Goal: Information Seeking & Learning: Find contact information

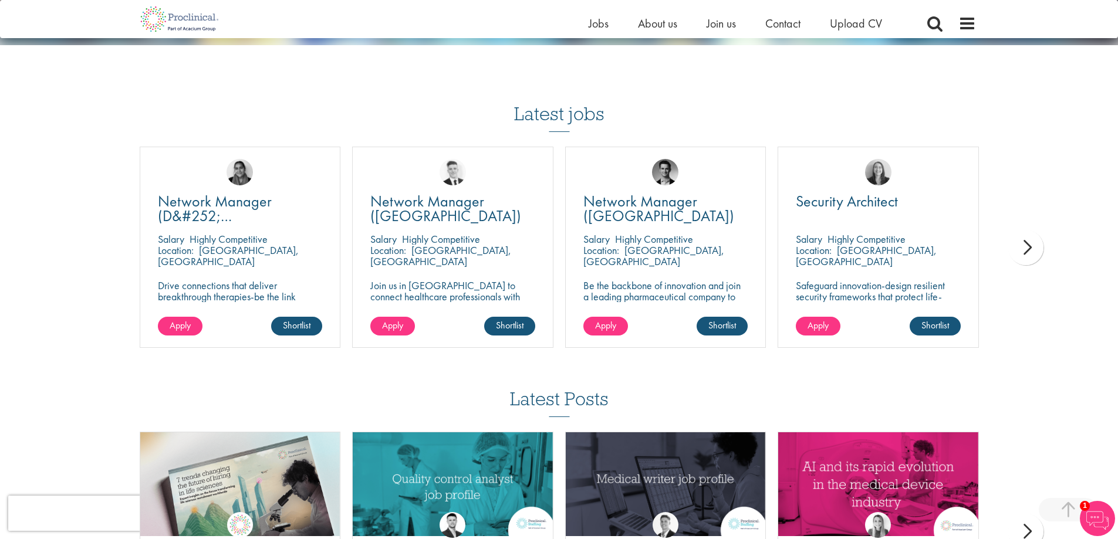
scroll to position [1760, 0]
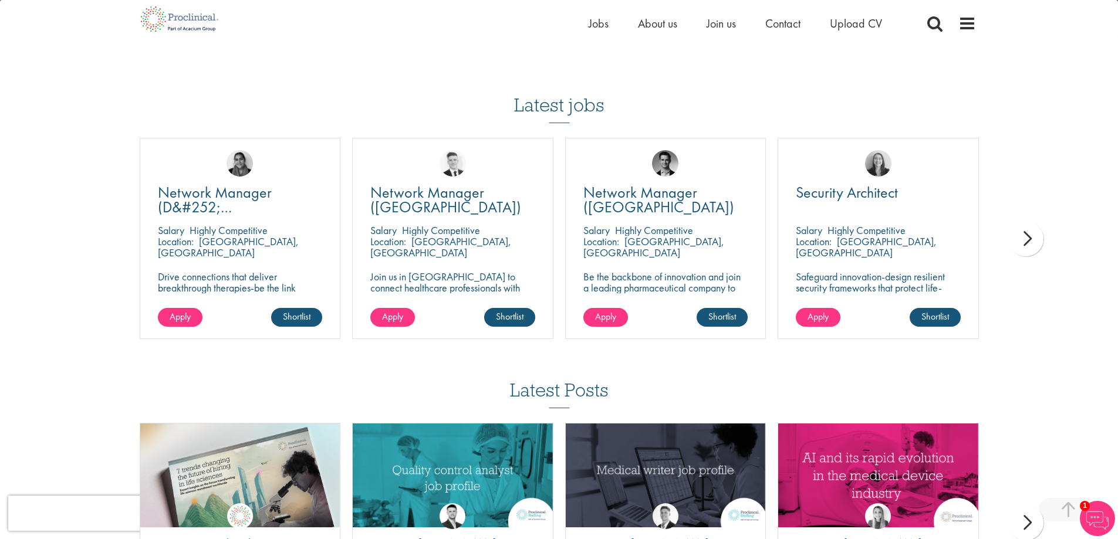
click at [1034, 245] on div "next" at bounding box center [1025, 238] width 35 height 35
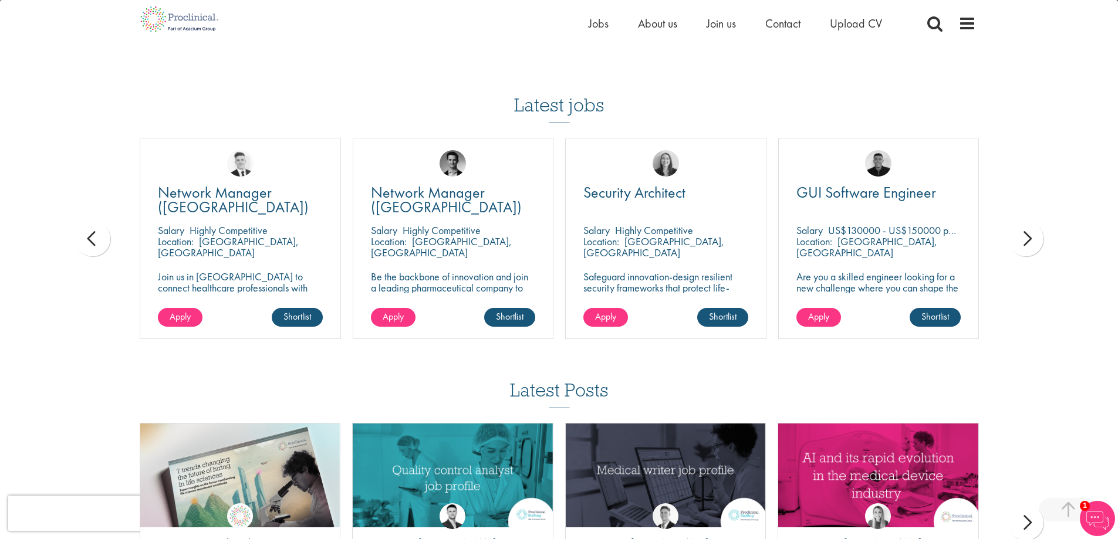
click at [1034, 245] on div "next" at bounding box center [1025, 238] width 35 height 35
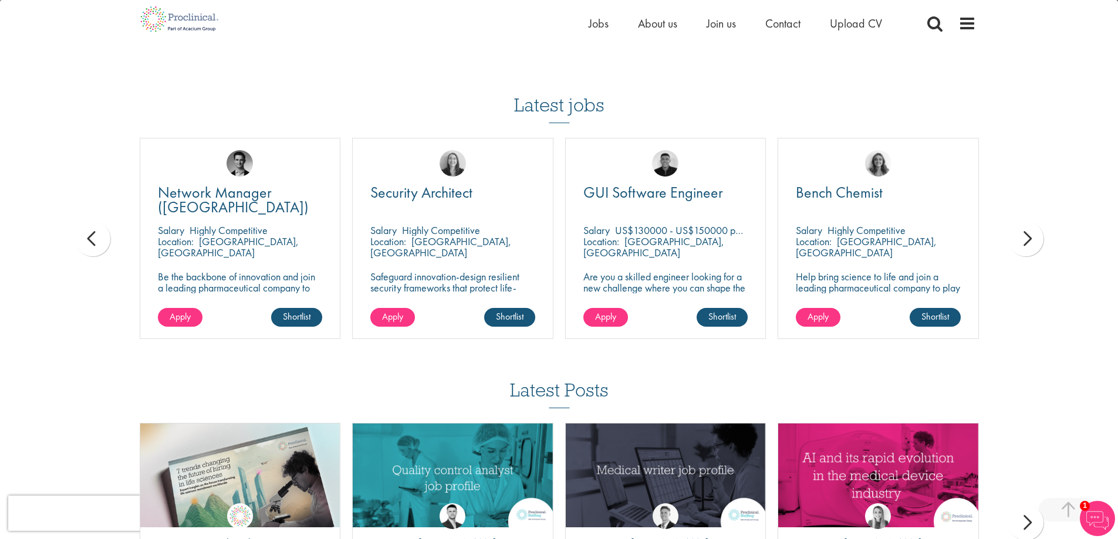
click at [1034, 245] on div "next" at bounding box center [1025, 238] width 35 height 35
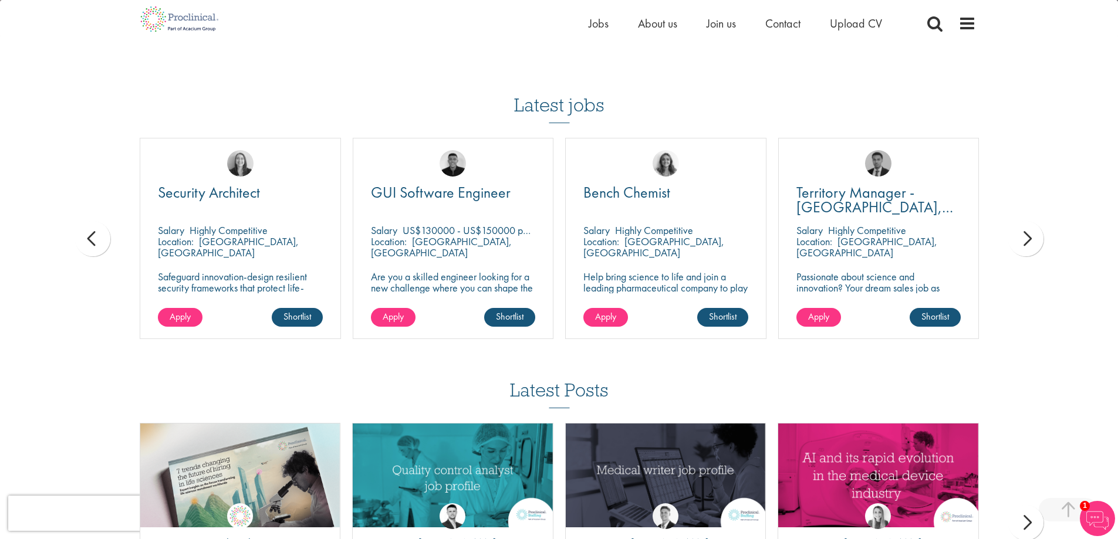
click at [1034, 245] on div "next" at bounding box center [1025, 238] width 35 height 35
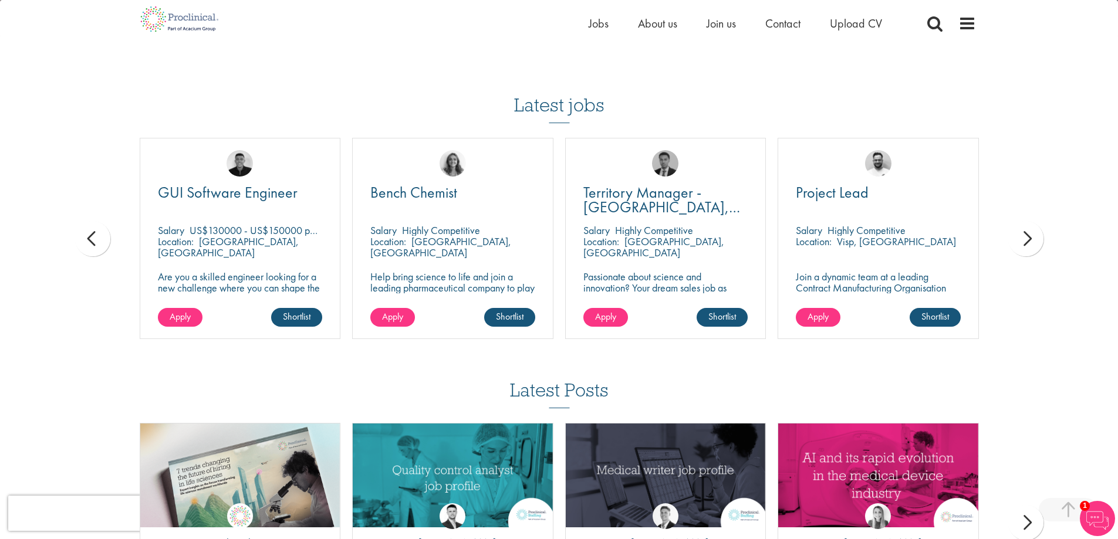
click at [1034, 245] on div "next" at bounding box center [1025, 238] width 35 height 35
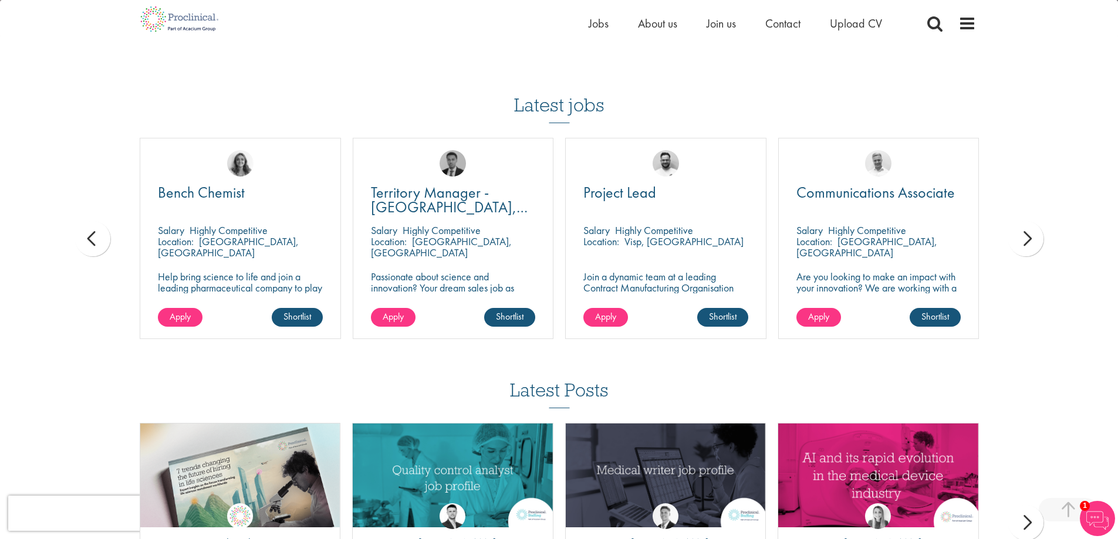
click at [1034, 245] on div "next" at bounding box center [1025, 238] width 35 height 35
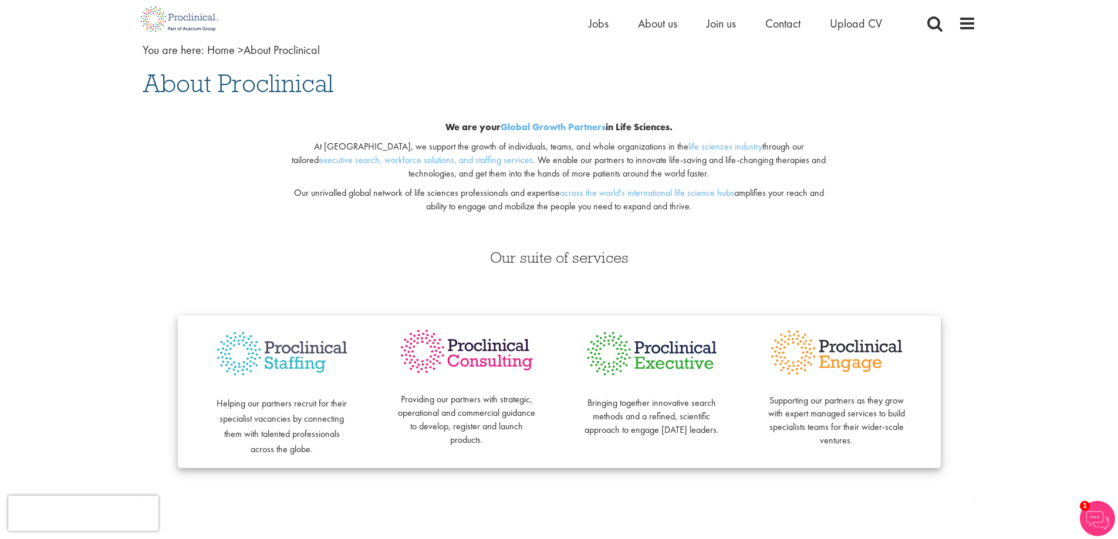
scroll to position [0, 0]
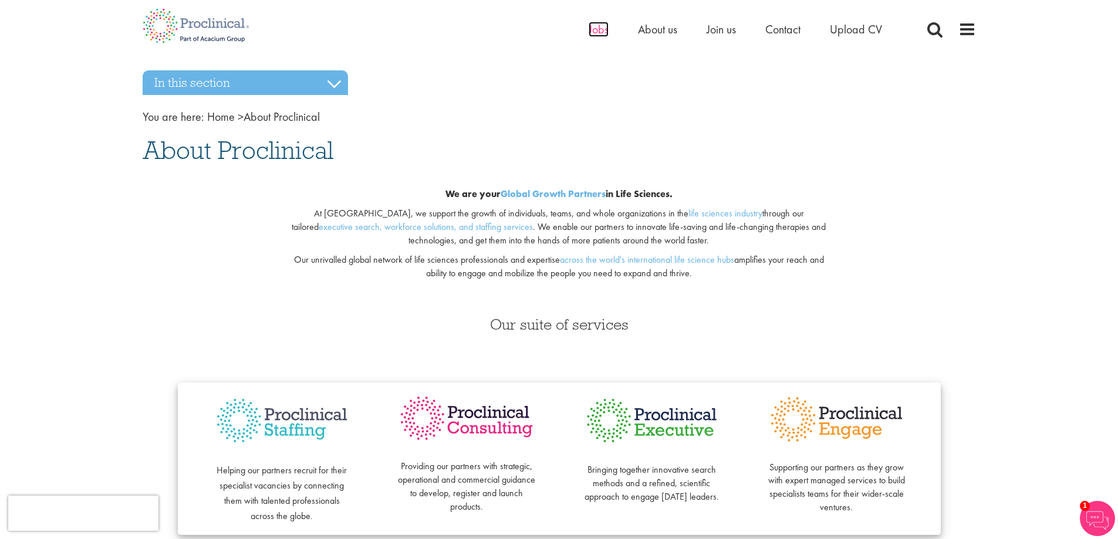
click at [600, 32] on span "Jobs" at bounding box center [598, 29] width 20 height 15
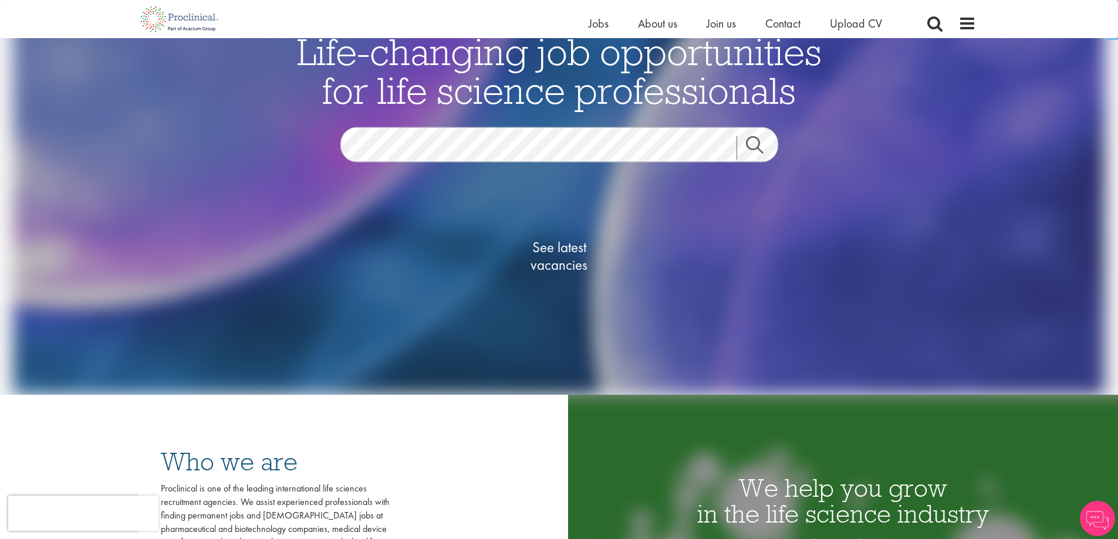
scroll to position [176, 0]
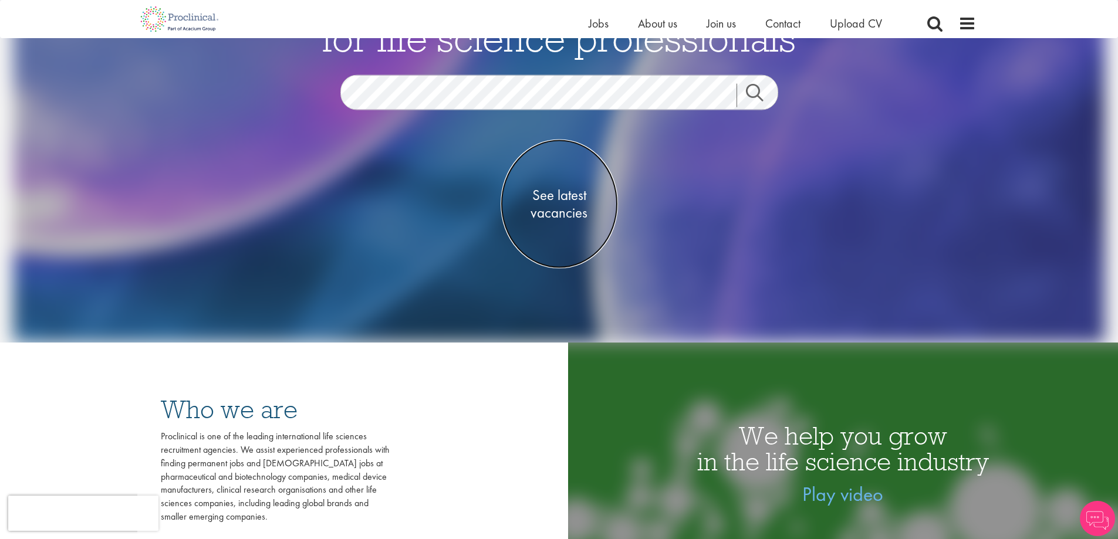
click at [571, 197] on span "See latest vacancies" at bounding box center [558, 204] width 117 height 35
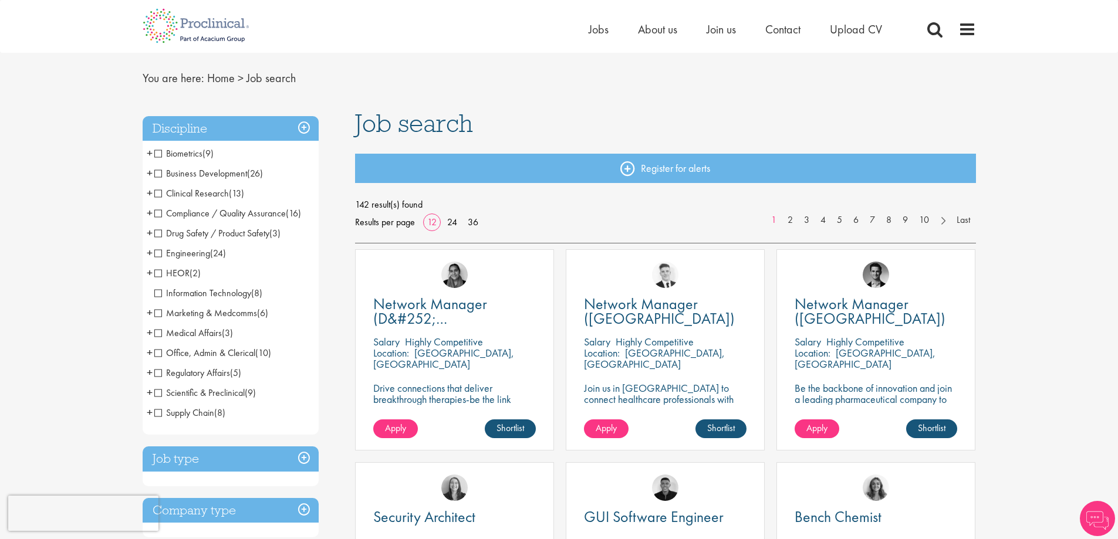
scroll to position [59, 0]
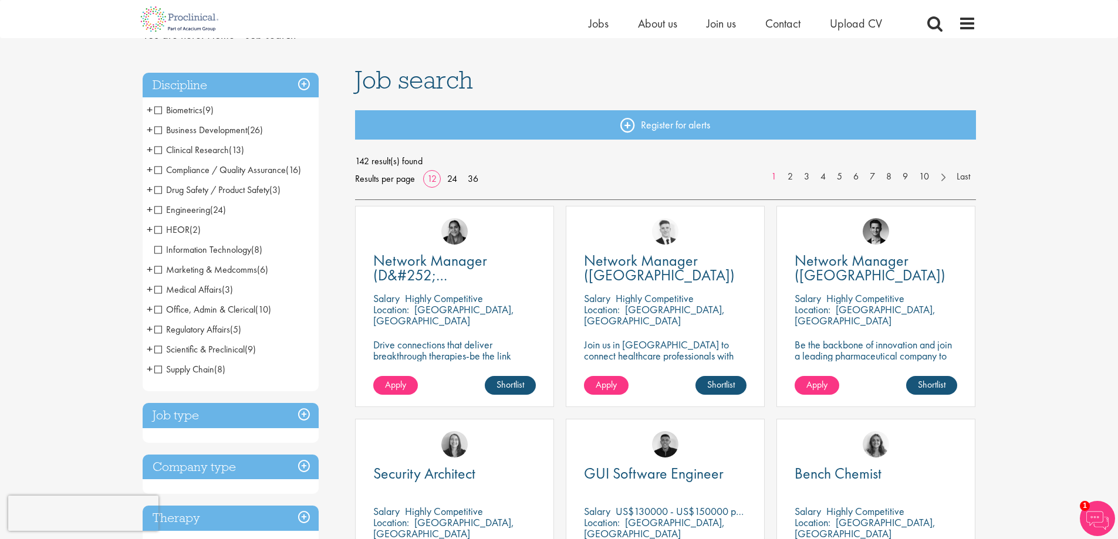
click at [232, 309] on span "Office, Admin & Clerical" at bounding box center [204, 309] width 101 height 12
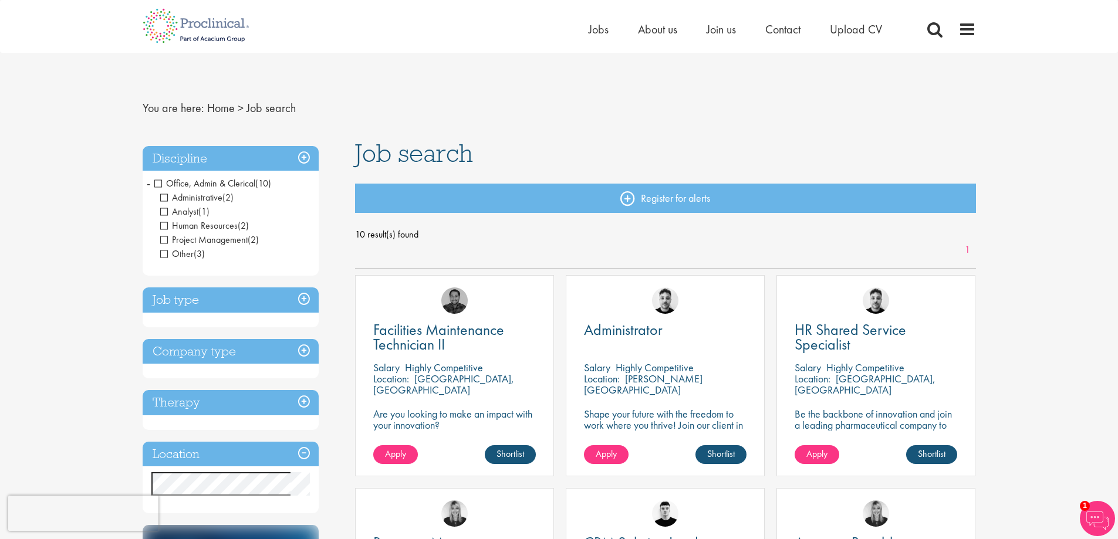
click at [157, 181] on span "Office, Admin & Clerical" at bounding box center [204, 183] width 101 height 12
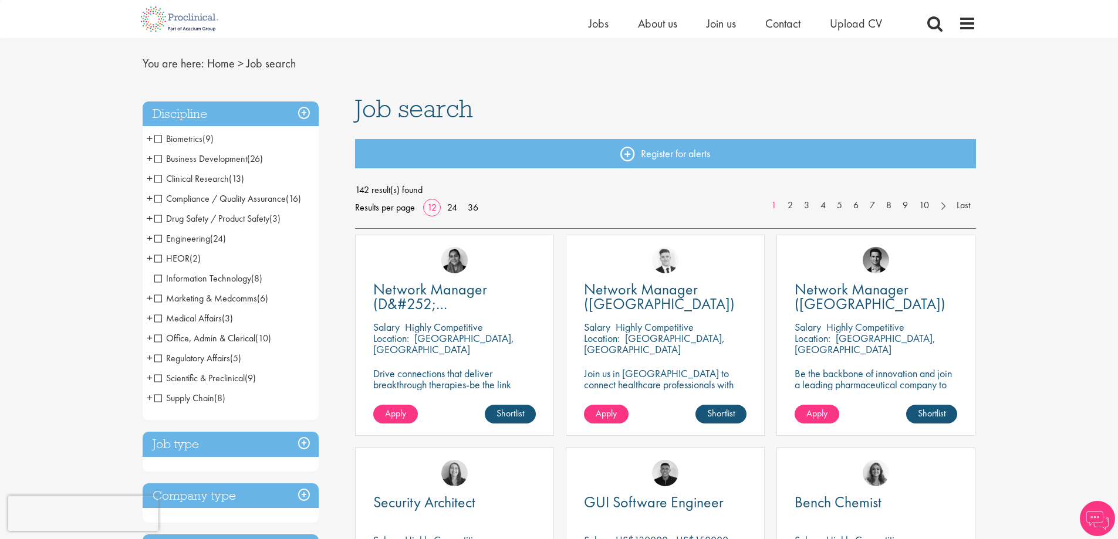
scroll to position [59, 0]
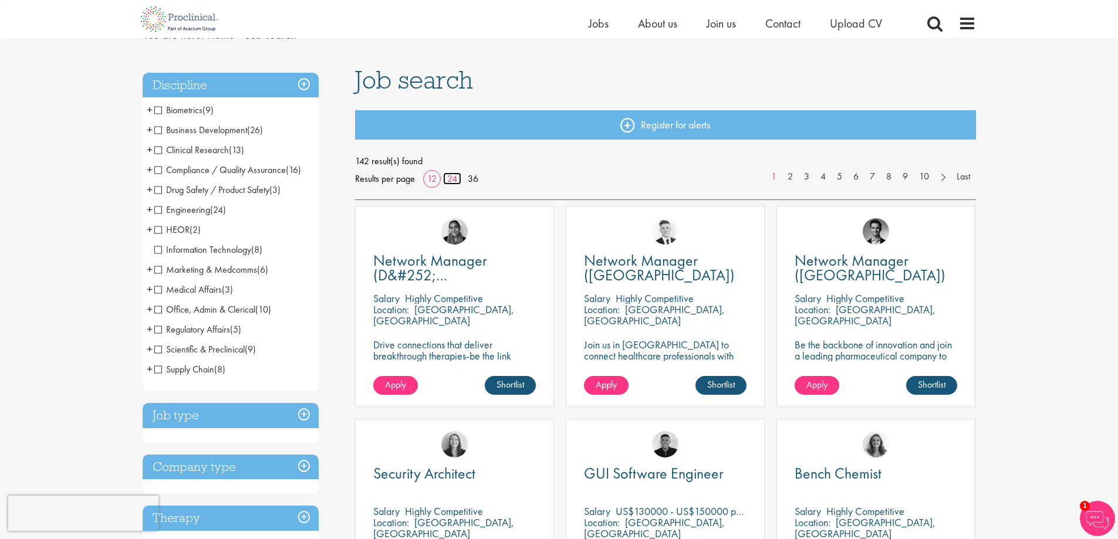
click at [449, 182] on link "24" at bounding box center [452, 178] width 18 height 12
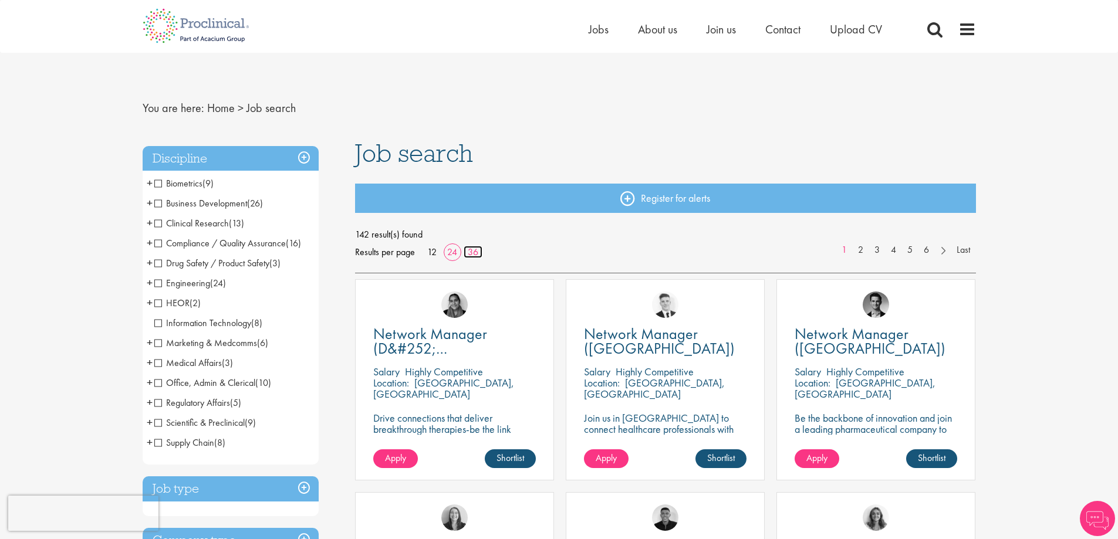
click at [478, 252] on link "36" at bounding box center [473, 252] width 19 height 12
click at [181, 382] on span "Office, Admin & Clerical" at bounding box center [204, 383] width 101 height 12
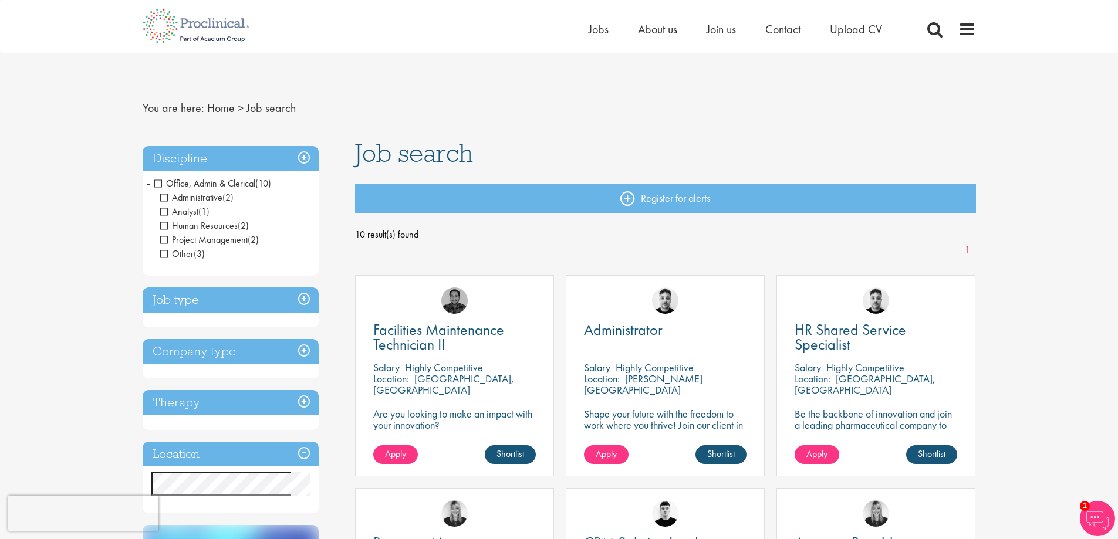
click at [165, 208] on span "Analyst" at bounding box center [179, 211] width 38 height 12
click at [165, 225] on span "Human Resources" at bounding box center [198, 225] width 77 height 12
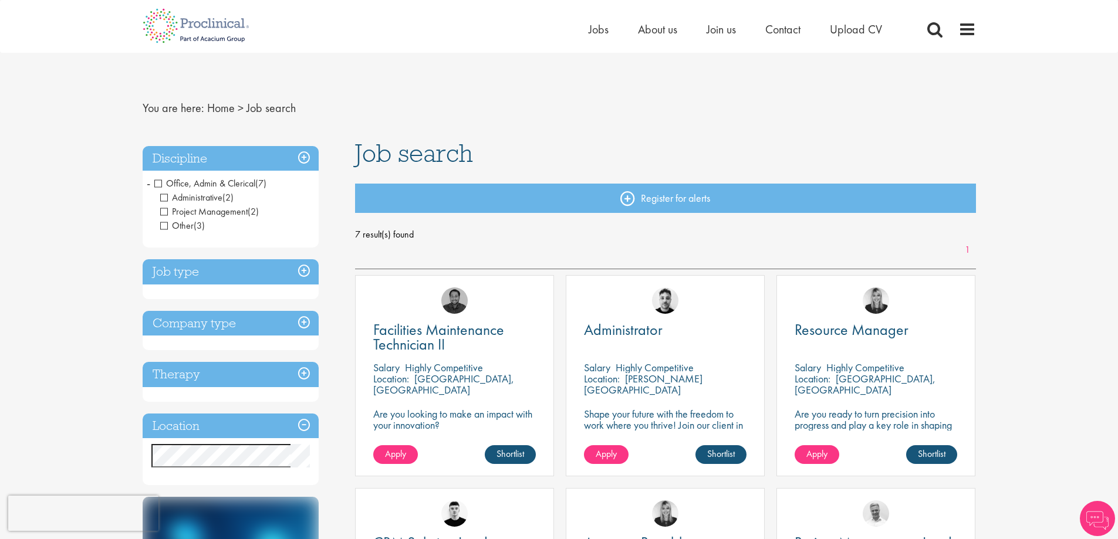
click at [162, 215] on span "Project Management" at bounding box center [203, 211] width 87 height 12
click at [164, 227] on span "Other" at bounding box center [176, 225] width 33 height 12
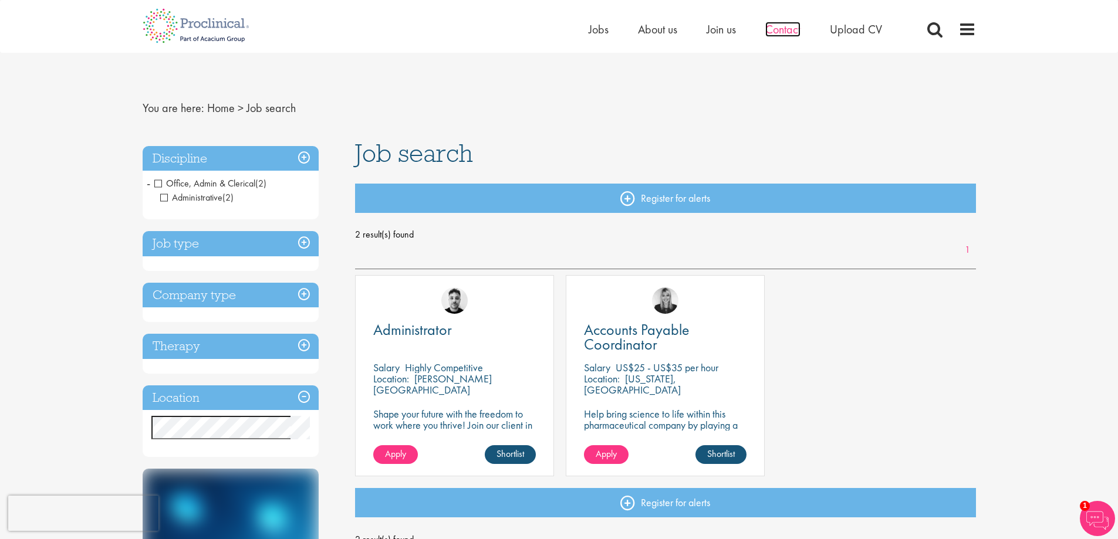
click at [774, 28] on span "Contact" at bounding box center [782, 29] width 35 height 15
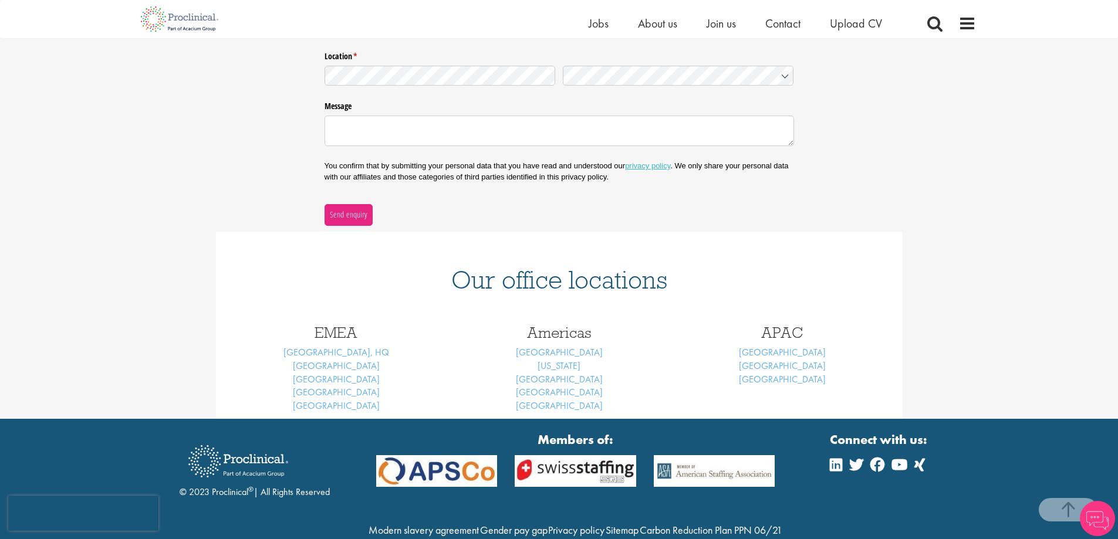
scroll to position [344, 0]
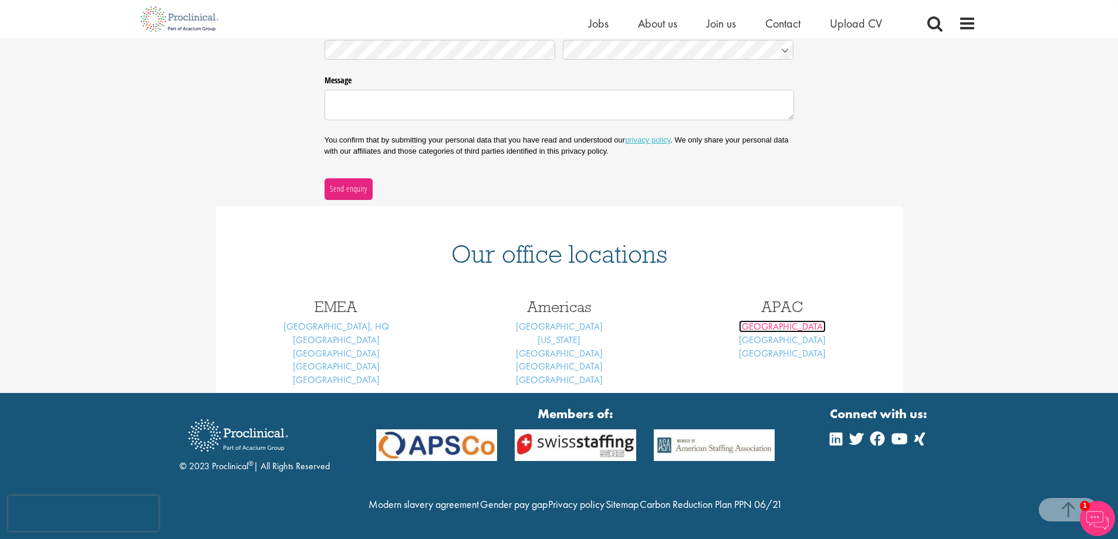
click at [784, 320] on link "[GEOGRAPHIC_DATA]" at bounding box center [782, 326] width 87 height 12
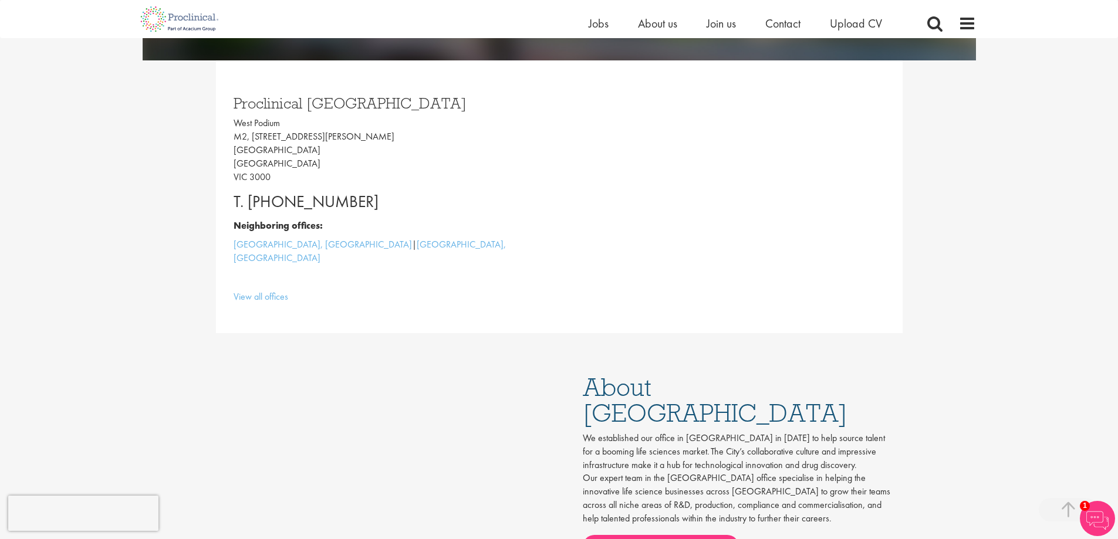
scroll to position [352, 0]
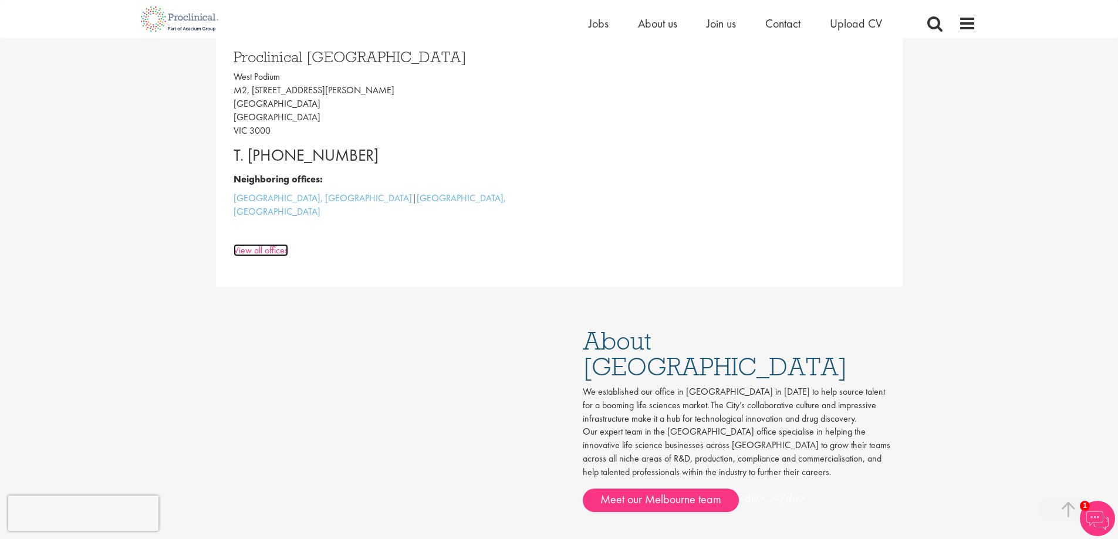
click at [263, 244] on link "View all offices" at bounding box center [261, 250] width 55 height 12
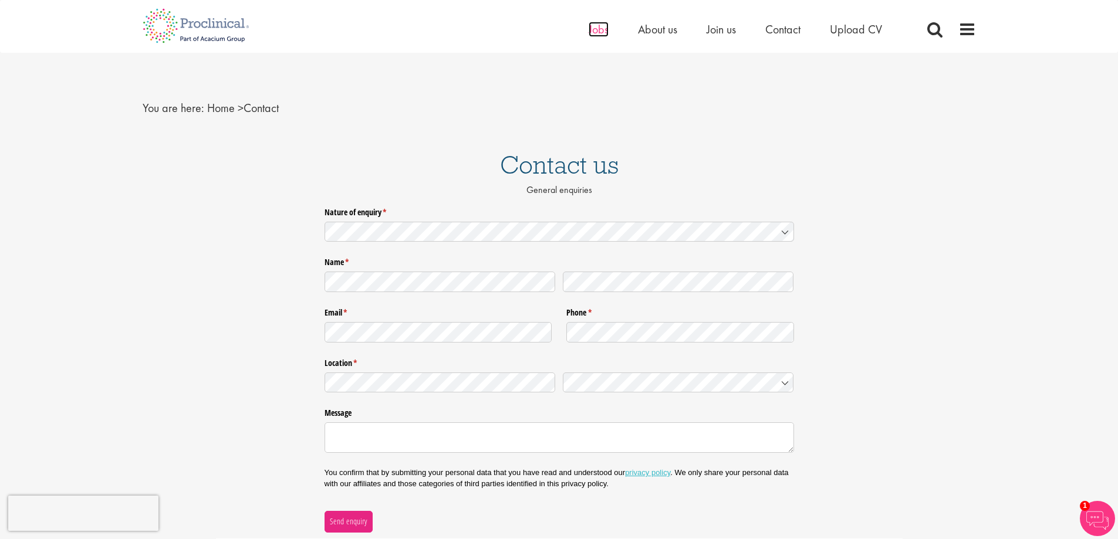
click at [602, 30] on span "Jobs" at bounding box center [598, 29] width 20 height 15
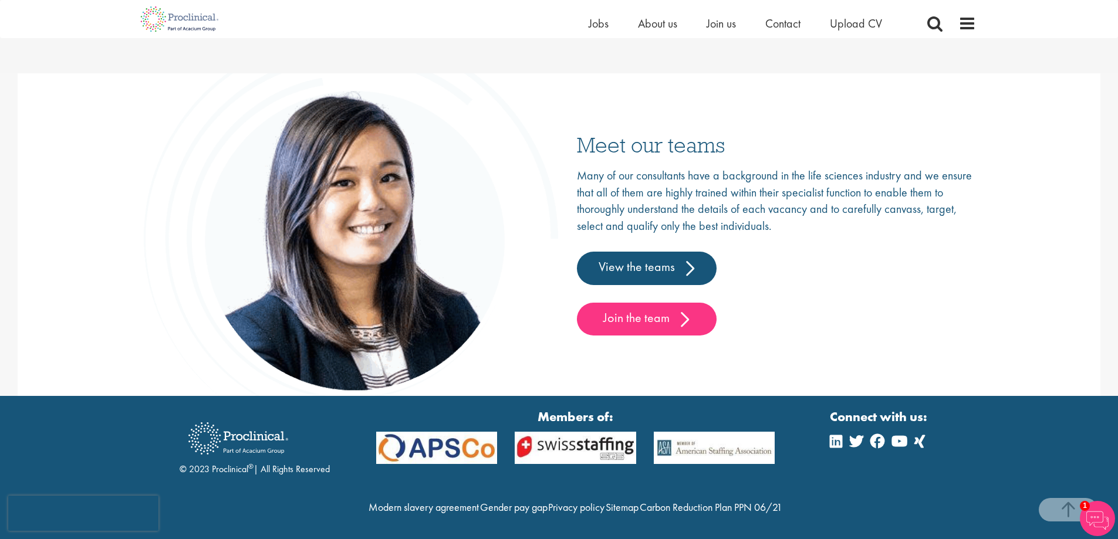
scroll to position [1794, 0]
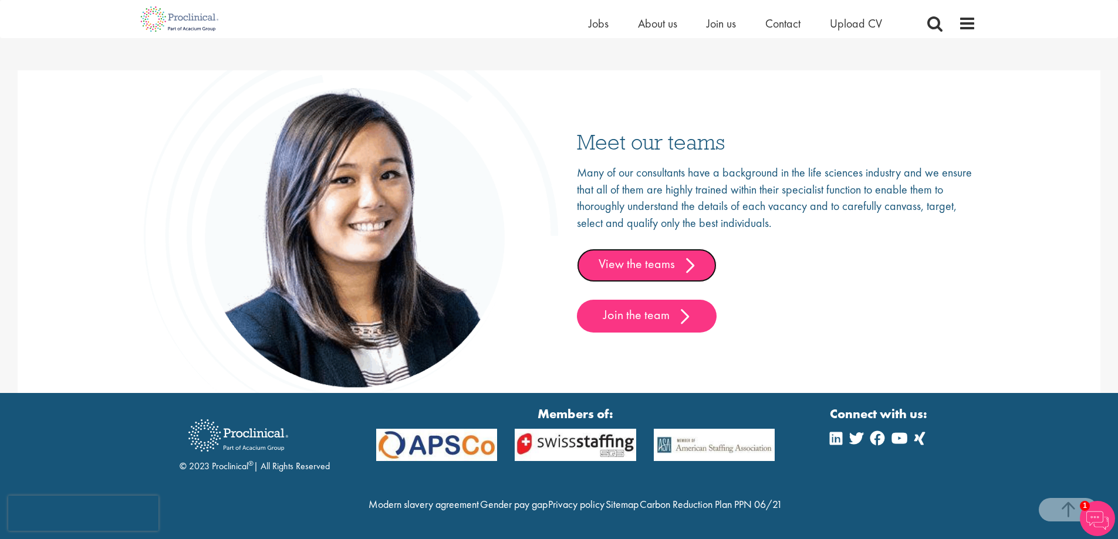
click at [677, 249] on link "View the teams" at bounding box center [647, 265] width 140 height 33
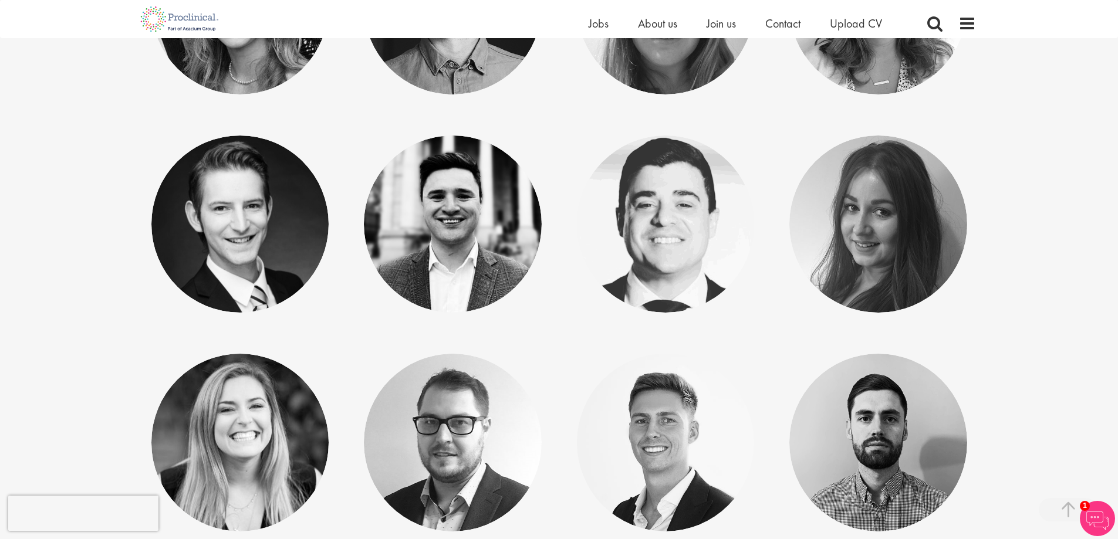
scroll to position [5222, 0]
